Goal: Task Accomplishment & Management: Manage account settings

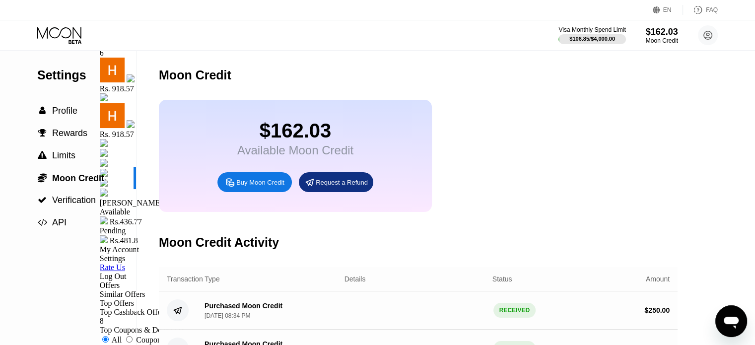
click at [513, 114] on div "$162.03 Available Moon Credit Buy Moon Credit Request a Refund" at bounding box center [418, 156] width 519 height 112
click at [44, 111] on span "" at bounding box center [42, 110] width 6 height 9
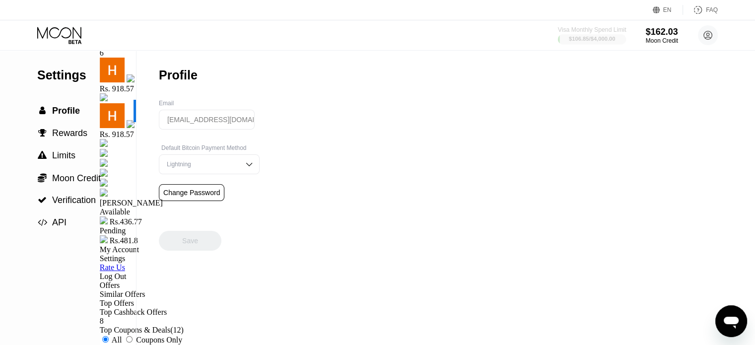
click at [611, 35] on div at bounding box center [592, 39] width 69 height 10
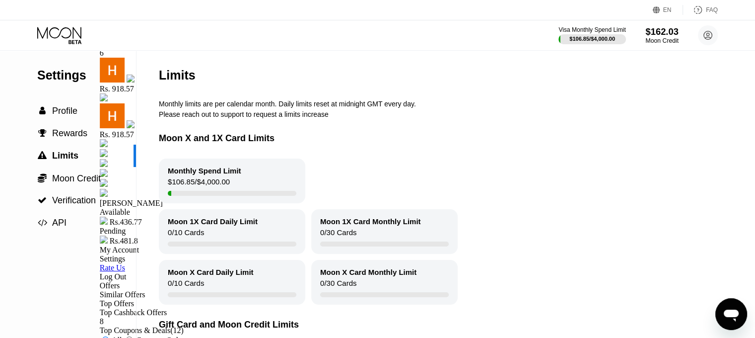
click at [658, 35] on div "$162.03" at bounding box center [662, 31] width 33 height 10
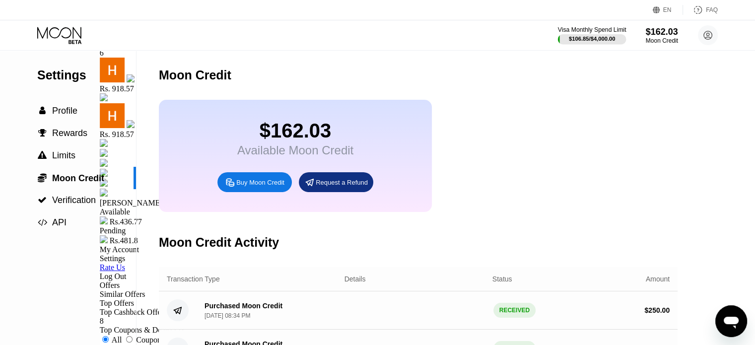
click at [589, 42] on div "$106.85 / $4,000.00" at bounding box center [592, 39] width 47 height 6
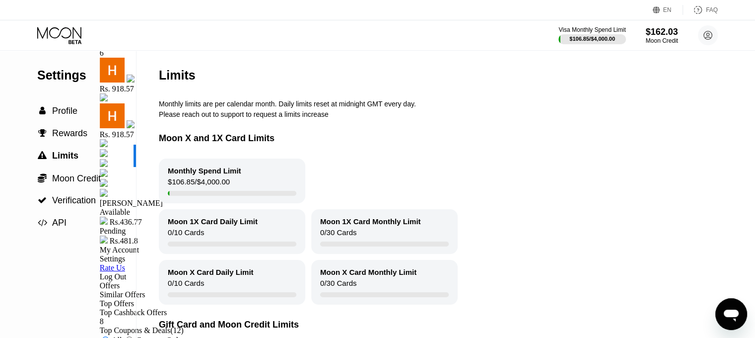
click at [232, 190] on div "Monthly Spend Limit $106.85 / $4,000.00" at bounding box center [232, 180] width 147 height 45
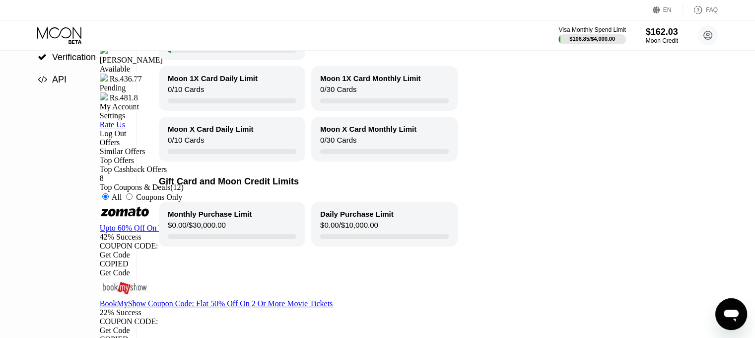
click at [225, 212] on div "Monthly Purchase Limit $0.00 / $30,000.00" at bounding box center [232, 224] width 147 height 45
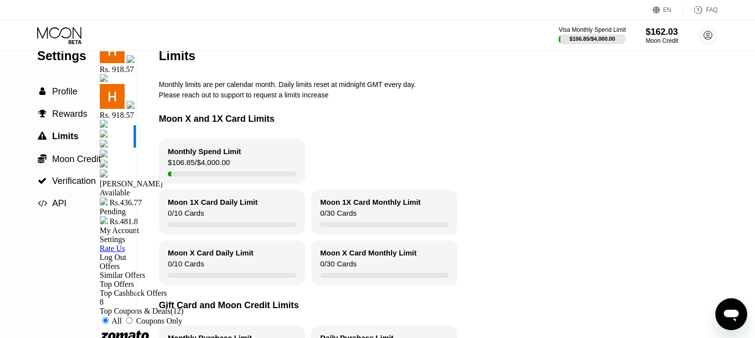
scroll to position [16, 0]
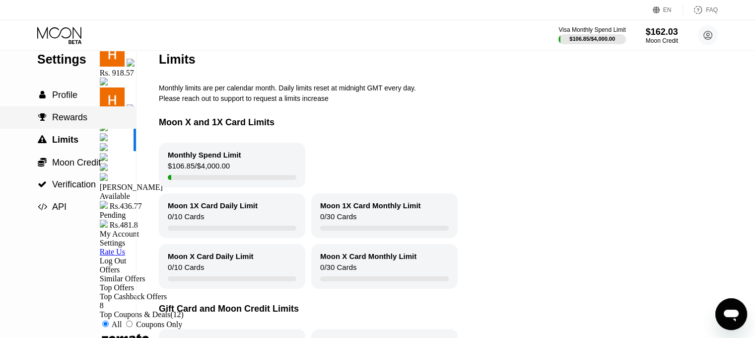
click at [73, 122] on span "Rewards" at bounding box center [69, 117] width 35 height 10
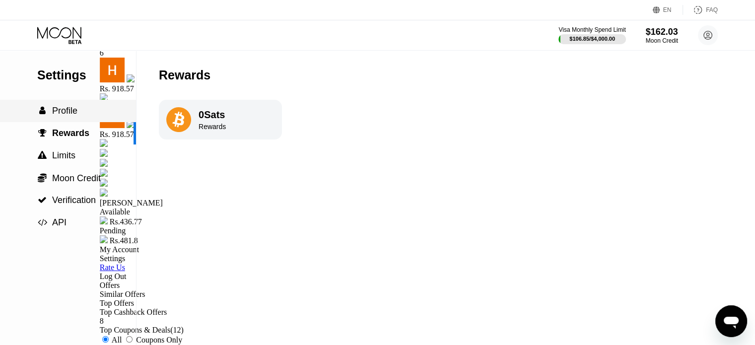
click at [72, 114] on span "Profile" at bounding box center [64, 111] width 25 height 10
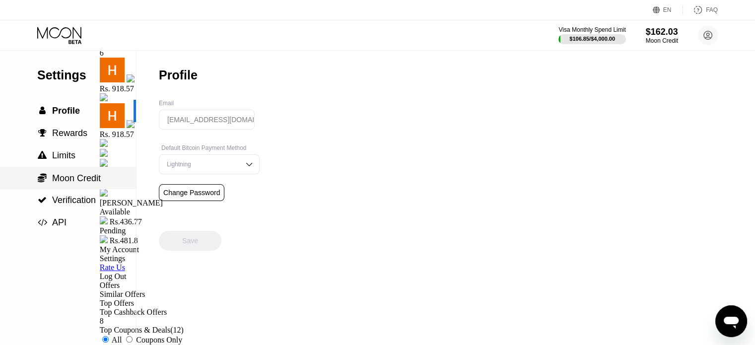
click at [68, 178] on span "Moon Credit" at bounding box center [76, 178] width 49 height 10
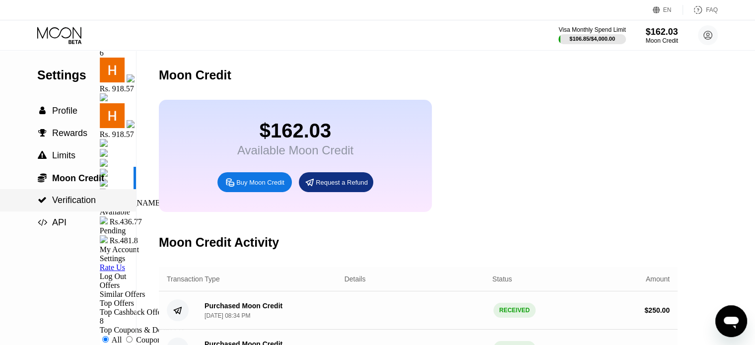
click at [92, 199] on span "Verification" at bounding box center [74, 200] width 44 height 10
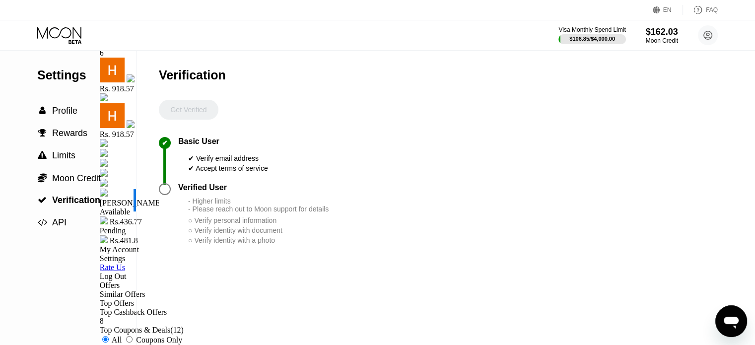
click at [62, 32] on icon at bounding box center [60, 35] width 46 height 17
